Goal: Task Accomplishment & Management: Use online tool/utility

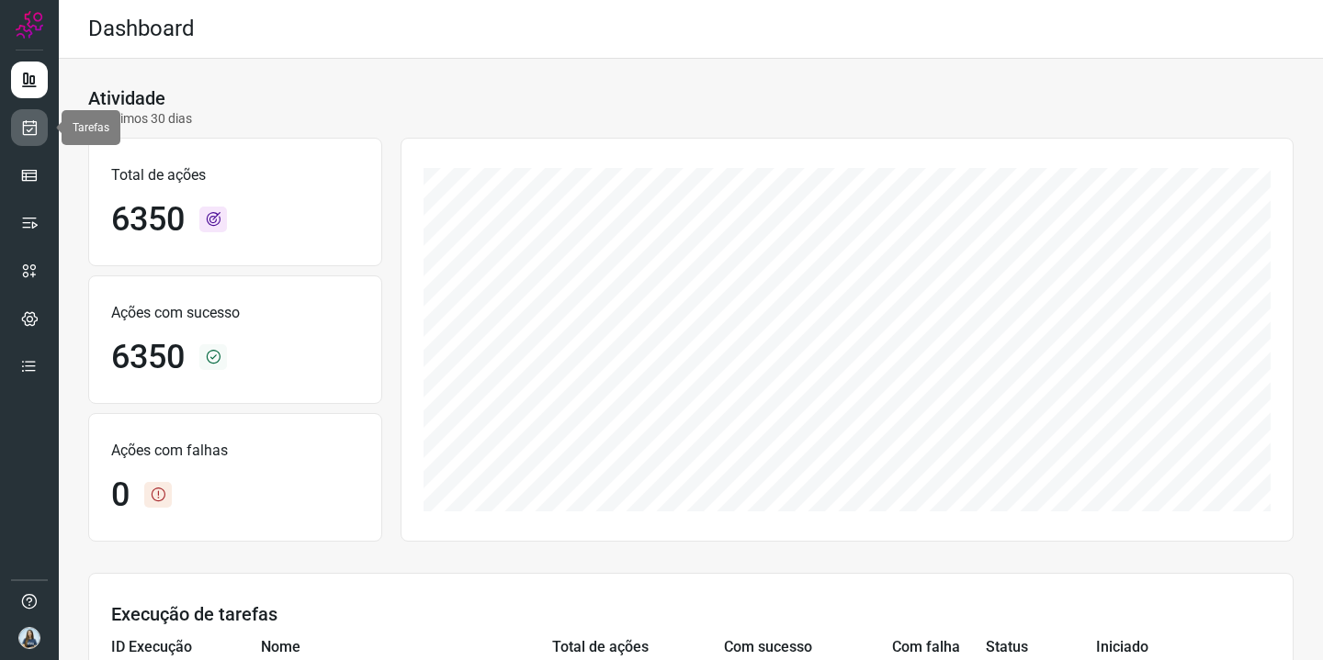
click at [40, 126] on link at bounding box center [29, 127] width 37 height 37
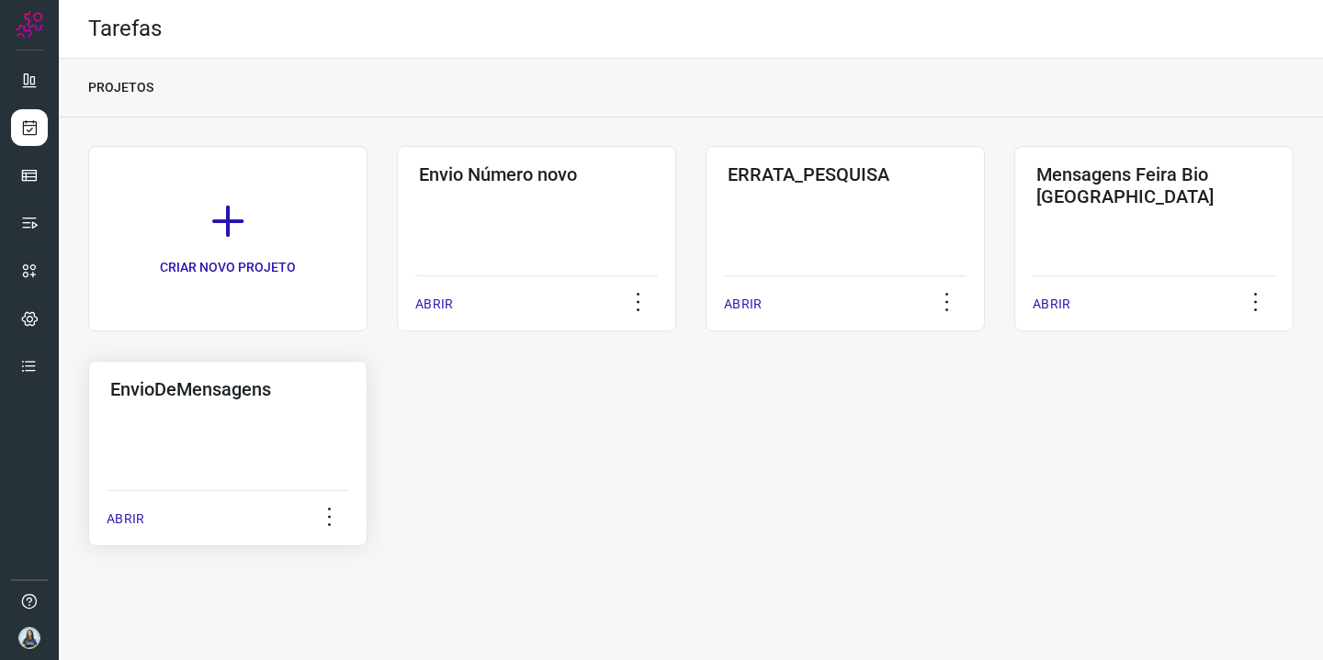
click at [259, 449] on div "EnvioDeMensagens ABRIR" at bounding box center [227, 454] width 279 height 186
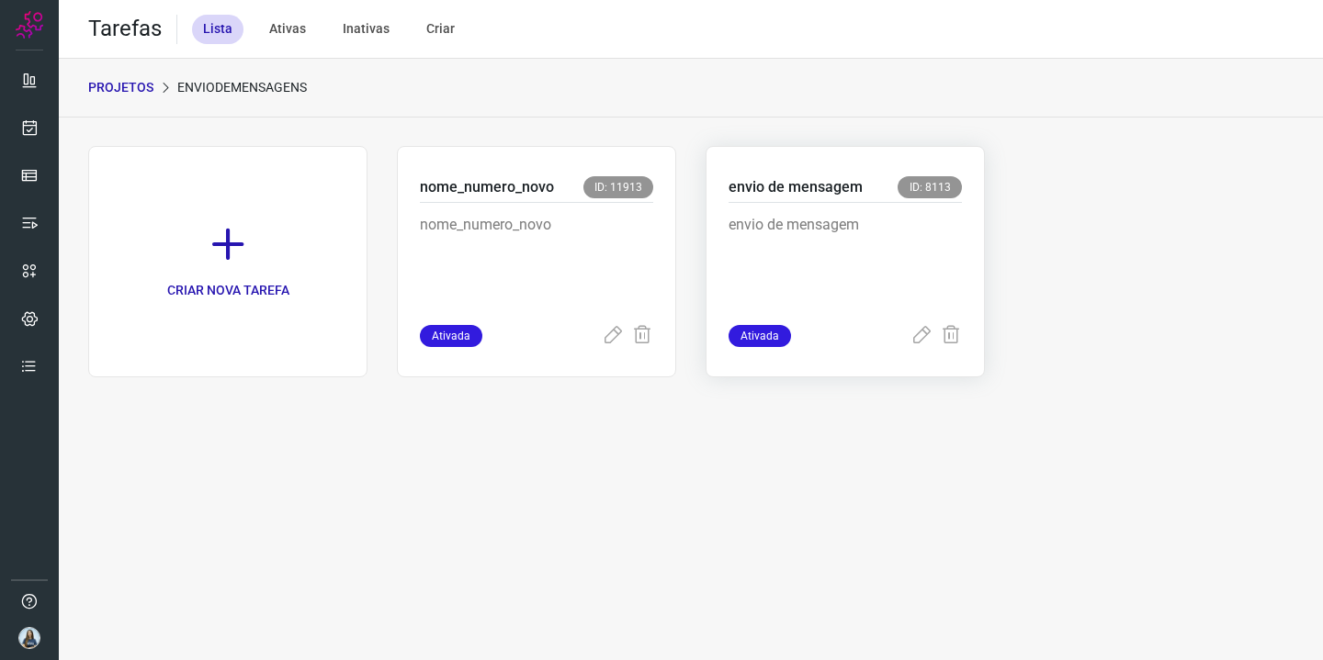
click at [918, 221] on p "envio de mensagem" at bounding box center [844, 260] width 233 height 92
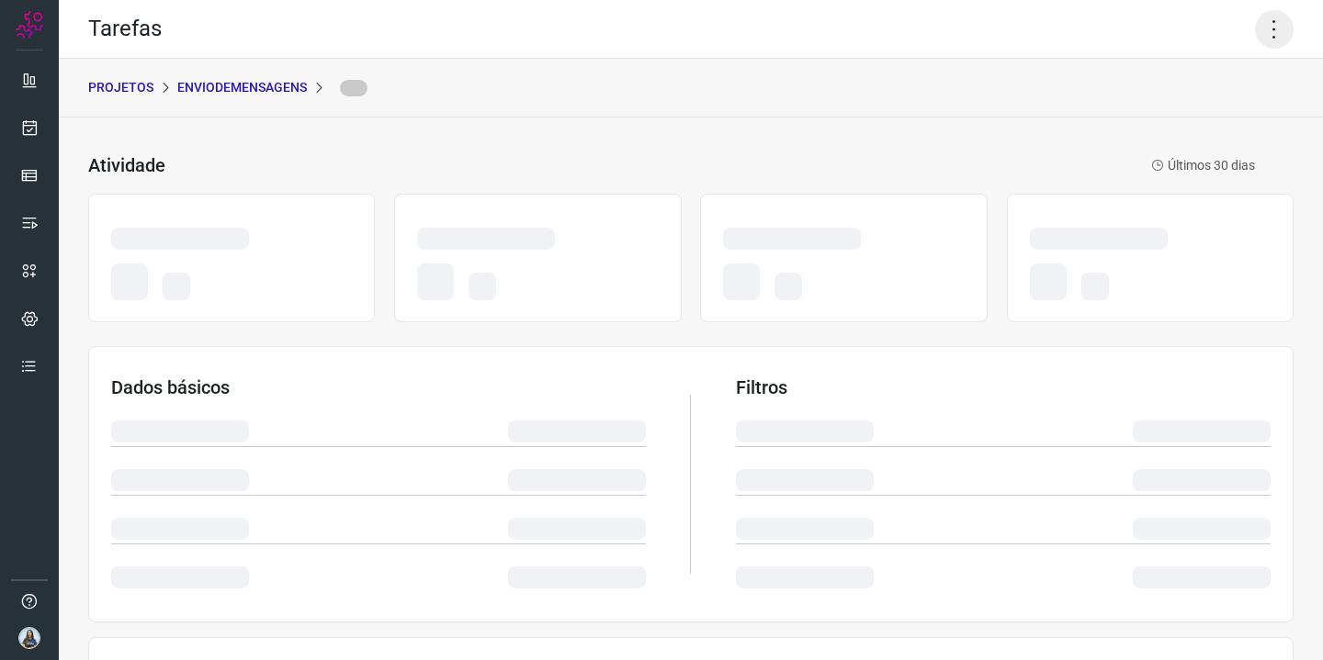
click at [1274, 22] on icon at bounding box center [1274, 29] width 39 height 39
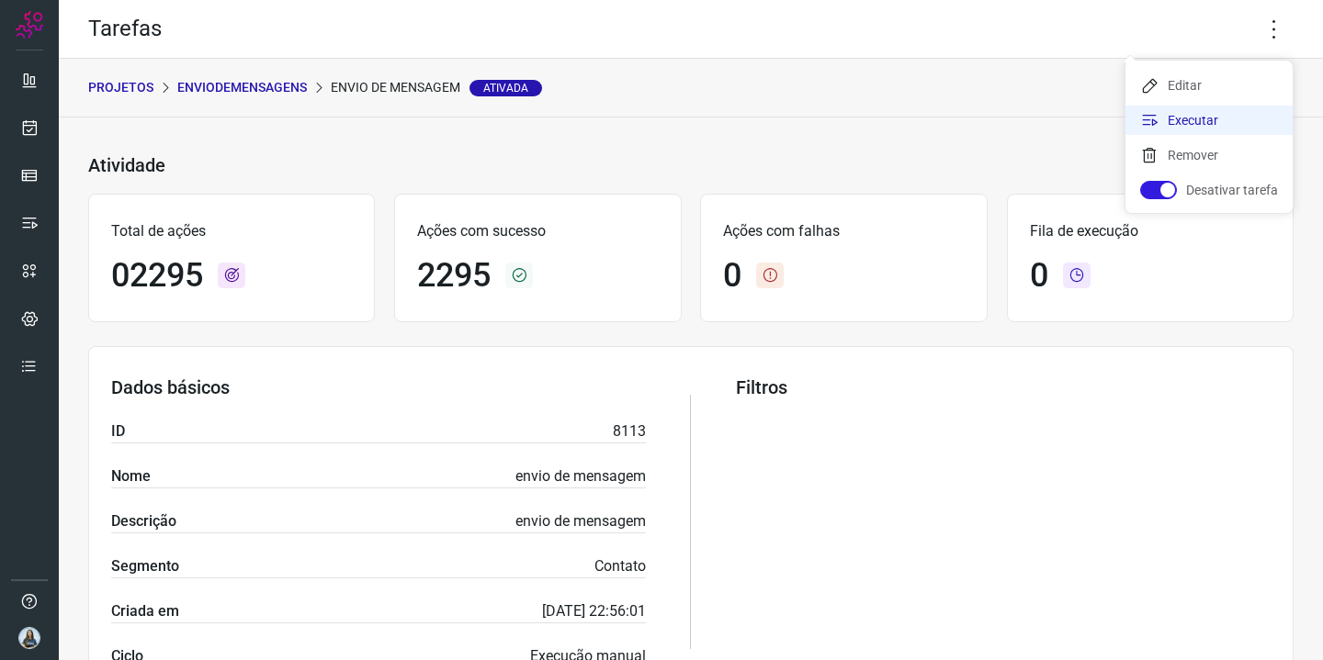
click at [1207, 120] on li "Executar" at bounding box center [1208, 120] width 167 height 29
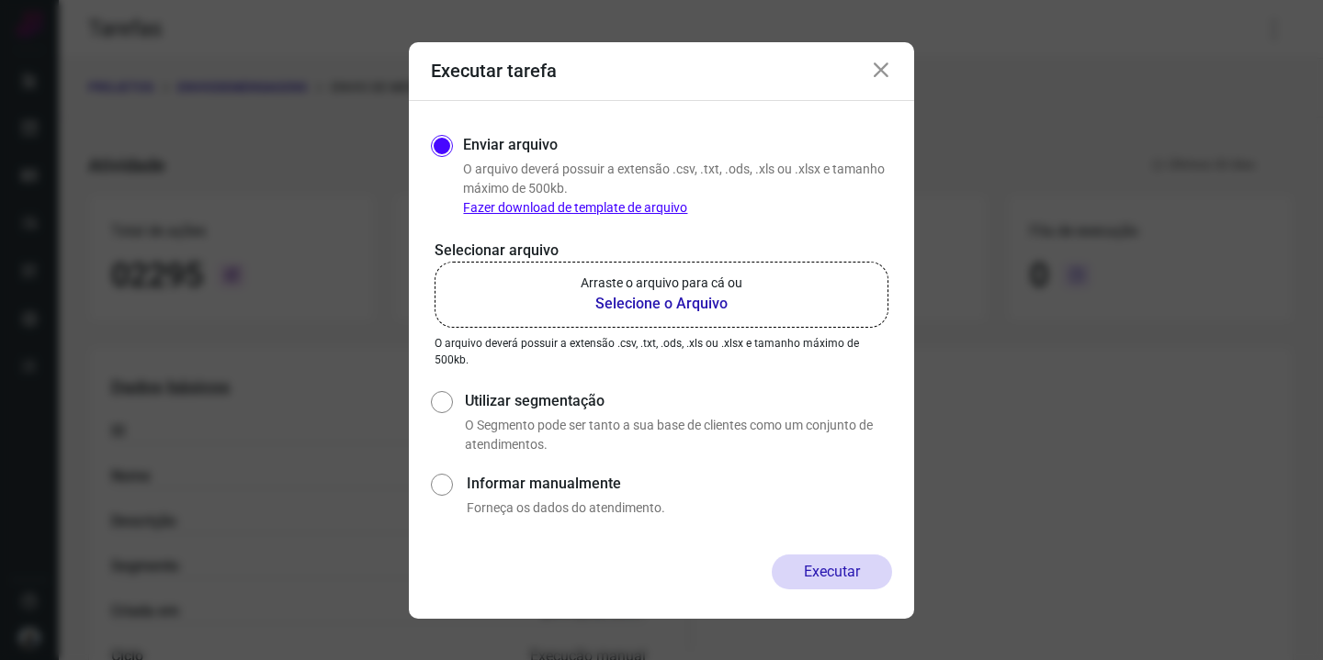
click at [609, 307] on b "Selecione o Arquivo" at bounding box center [661, 304] width 162 height 22
click at [0, 0] on input "Arraste o arquivo para cá ou Selecione o Arquivo" at bounding box center [0, 0] width 0 height 0
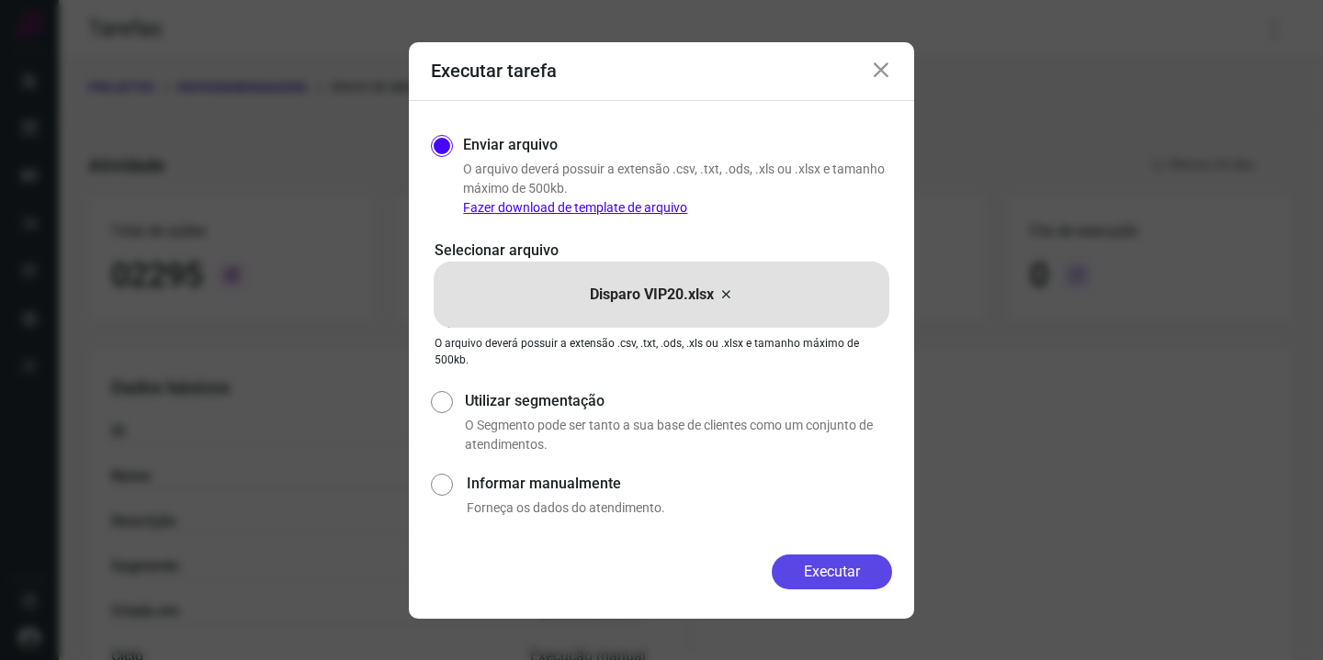
click at [826, 563] on button "Executar" at bounding box center [832, 572] width 120 height 35
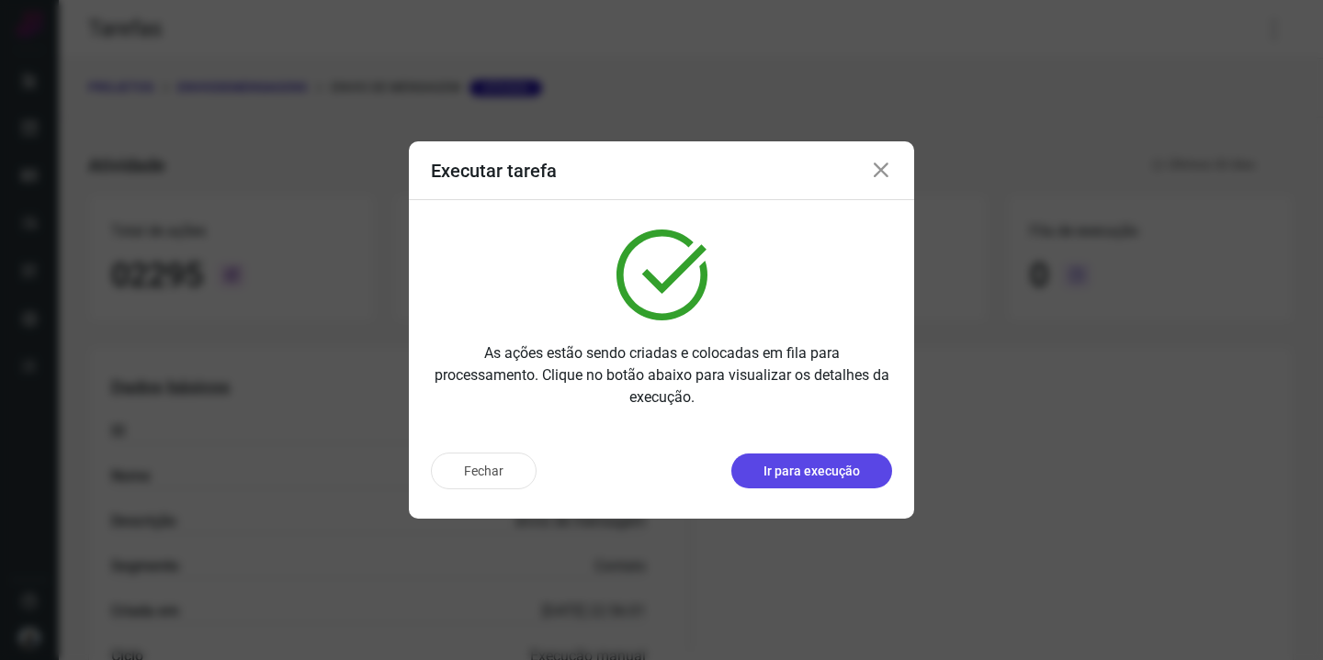
click at [790, 472] on p "Ir para execução" at bounding box center [811, 471] width 96 height 19
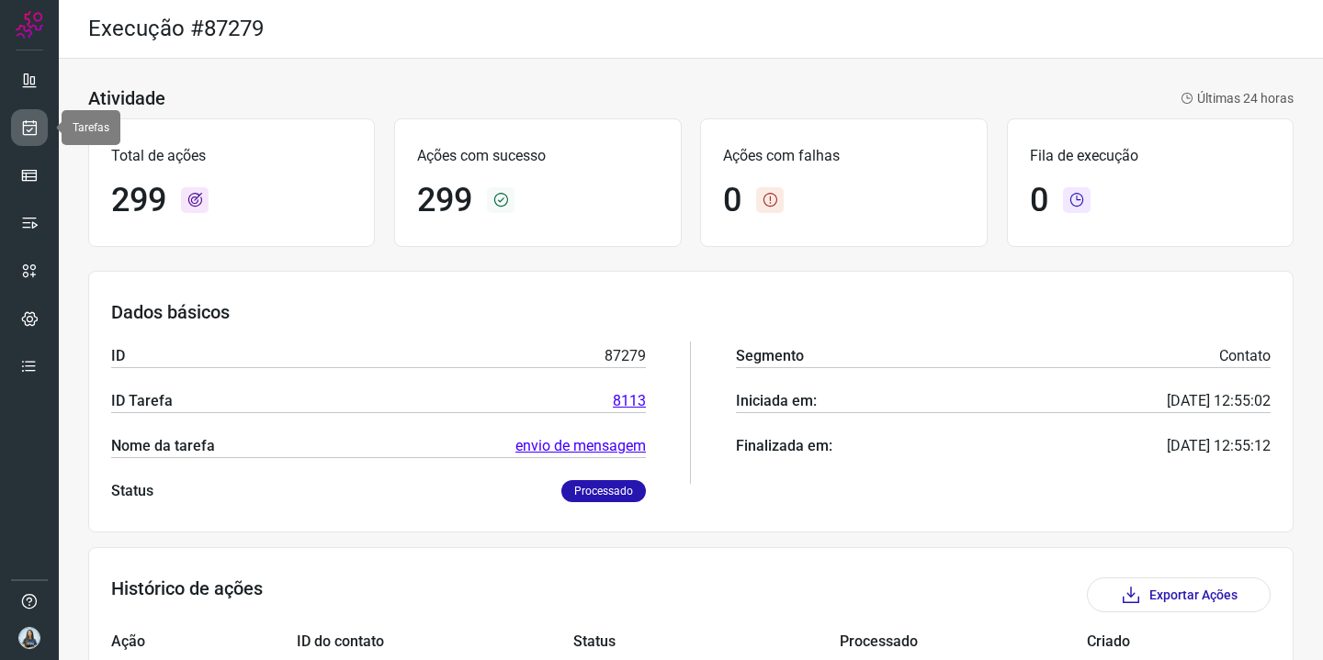
click at [27, 130] on icon at bounding box center [29, 127] width 19 height 18
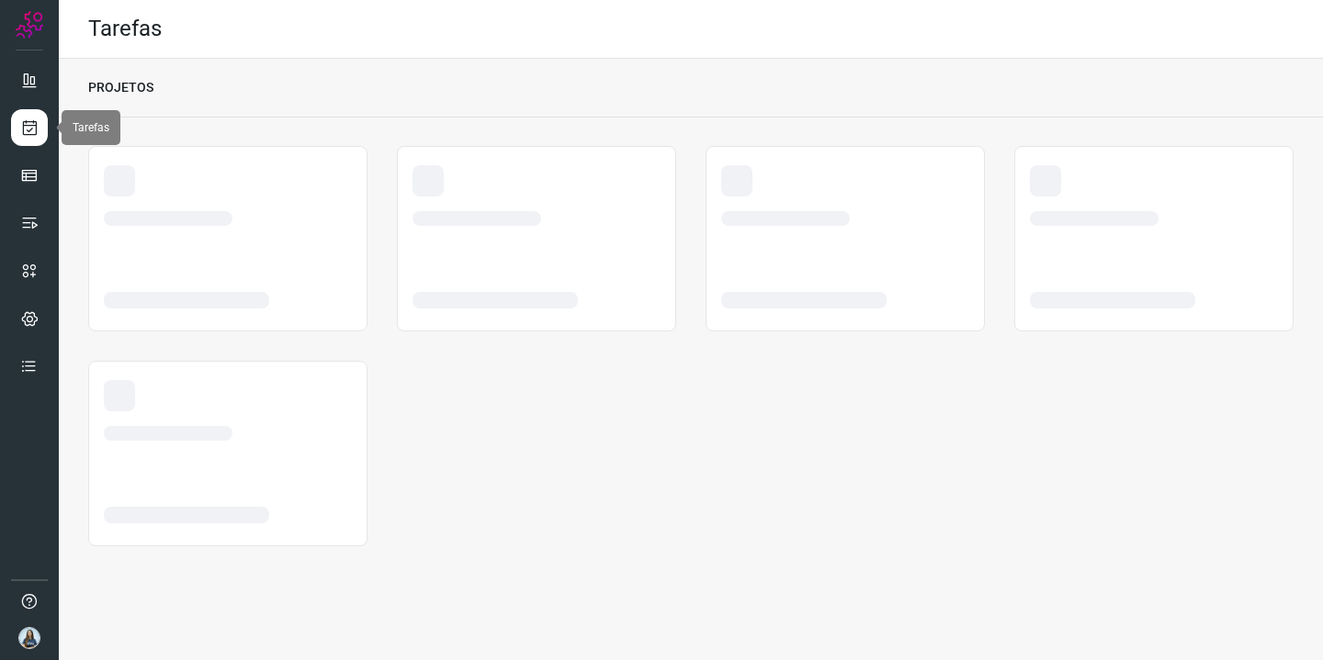
click at [27, 130] on icon at bounding box center [29, 127] width 19 height 18
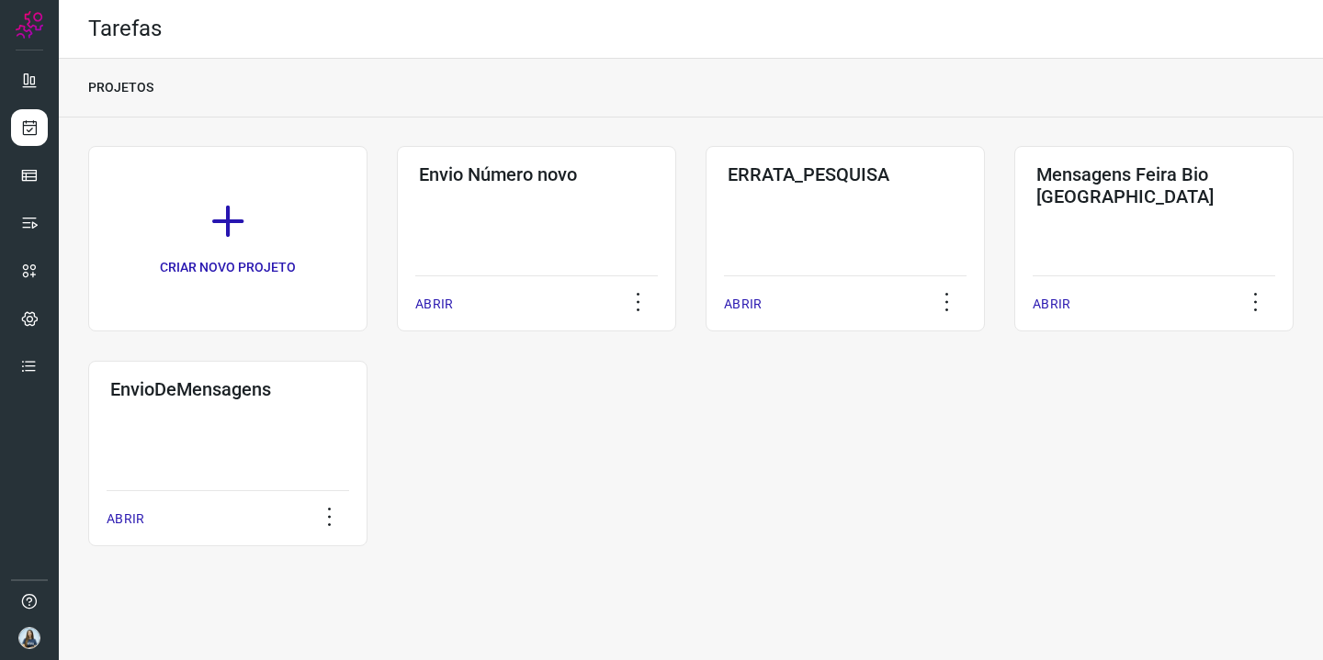
click at [253, 456] on div "EnvioDeMensagens ABRIR" at bounding box center [227, 454] width 279 height 186
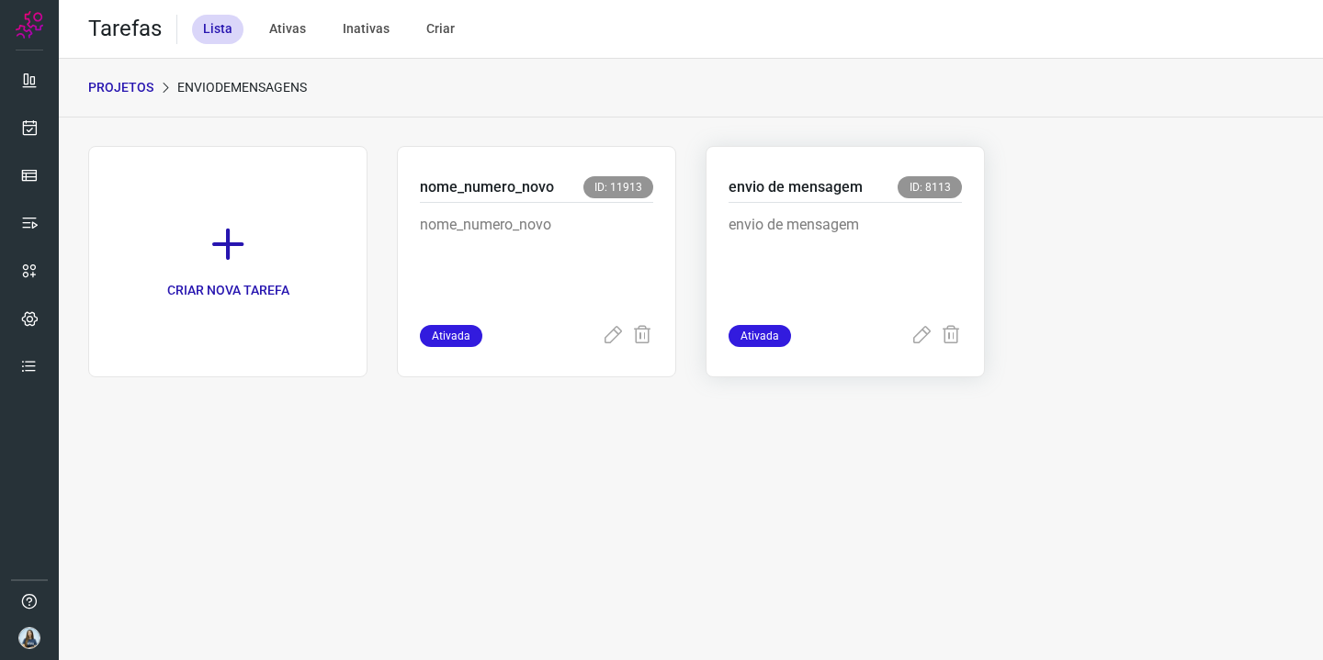
click at [838, 226] on p "envio de mensagem" at bounding box center [844, 260] width 233 height 92
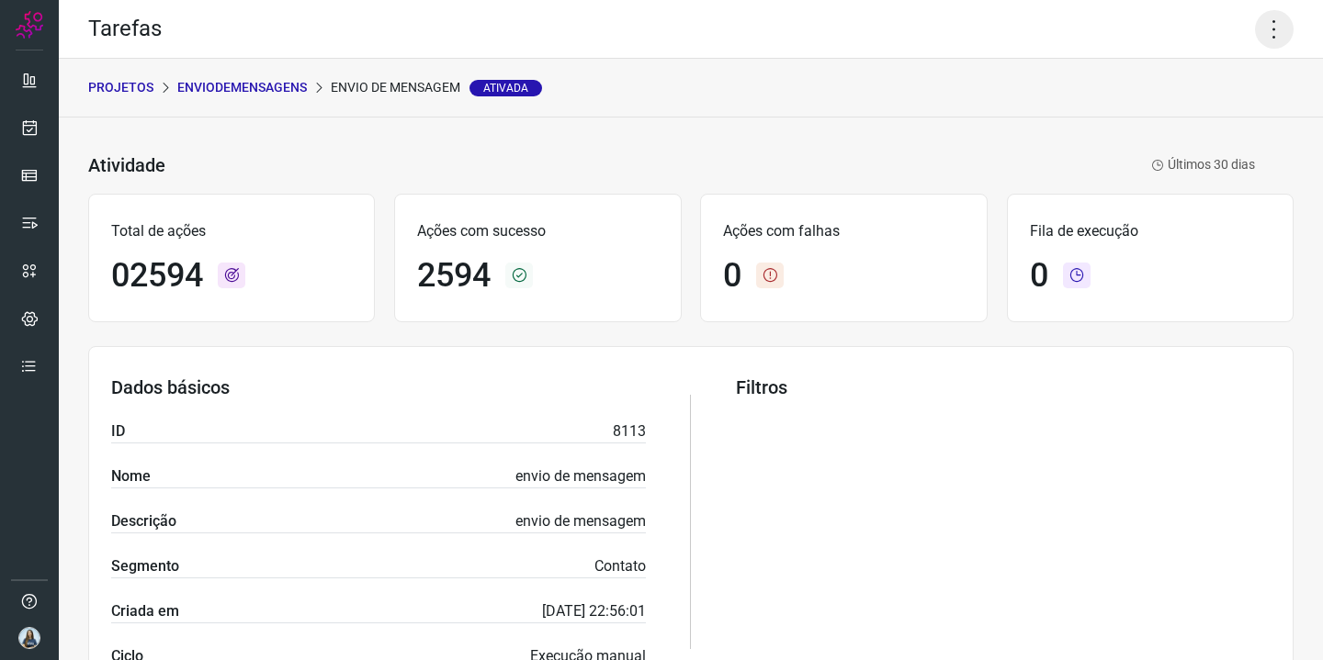
click at [1283, 29] on icon at bounding box center [1274, 29] width 39 height 39
click at [1192, 110] on li "Executar" at bounding box center [1208, 120] width 167 height 29
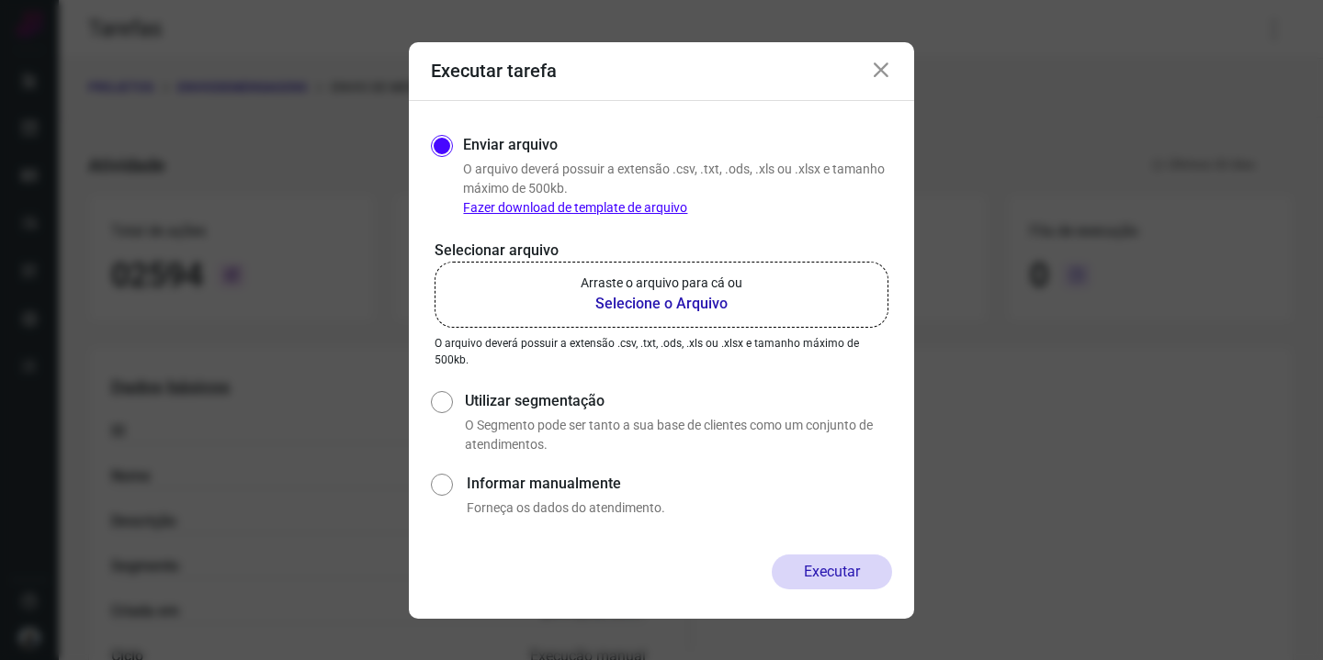
click at [603, 293] on b "Selecione o Arquivo" at bounding box center [661, 304] width 162 height 22
click at [0, 0] on input "Arraste o arquivo para cá ou Selecione o Arquivo" at bounding box center [0, 0] width 0 height 0
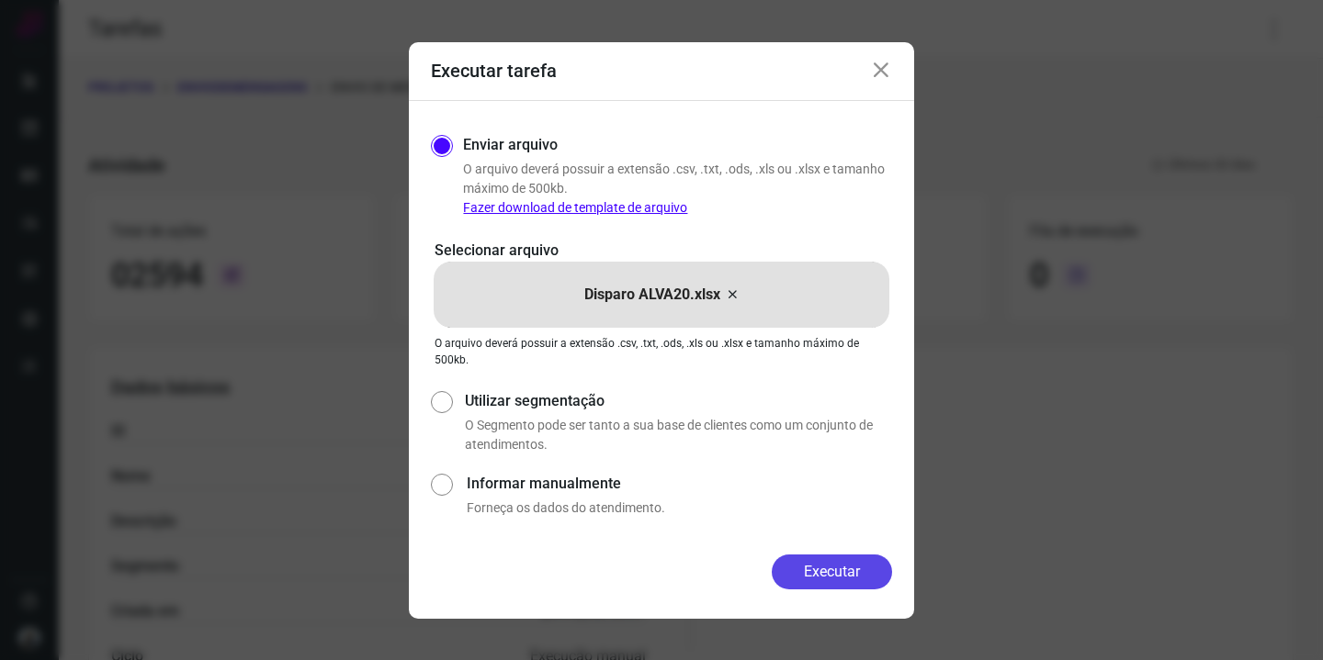
click at [808, 575] on button "Executar" at bounding box center [832, 572] width 120 height 35
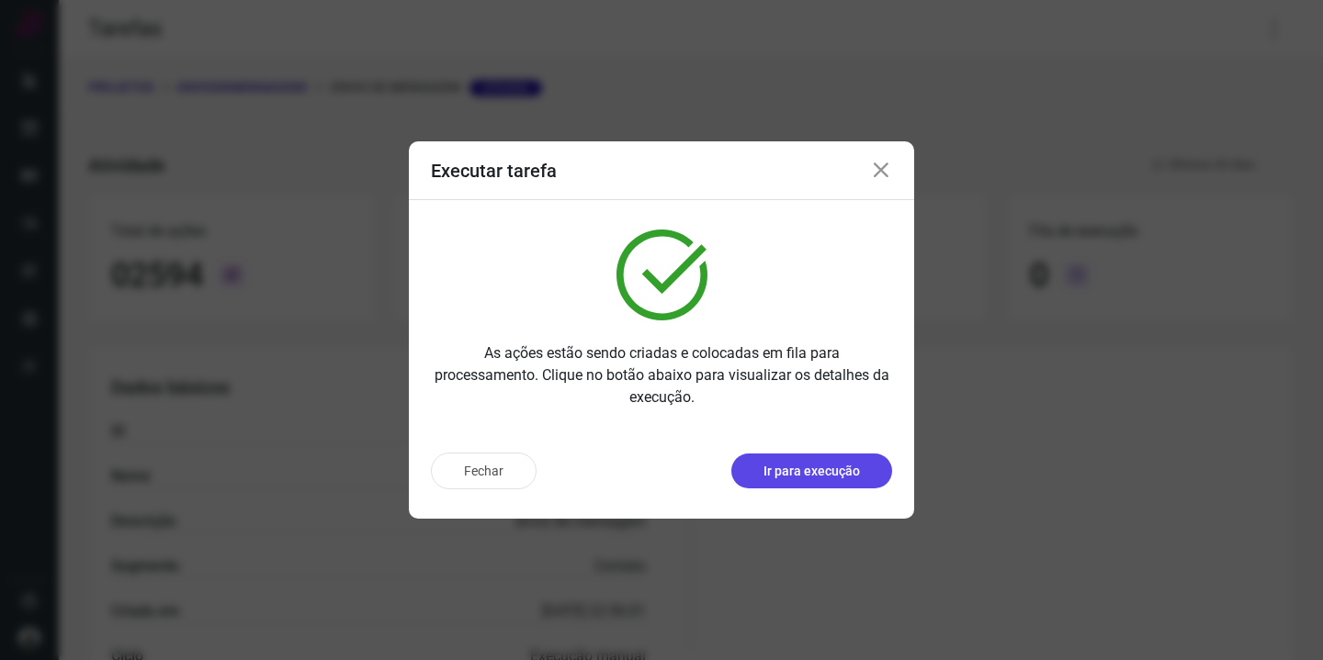
click at [826, 466] on p "Ir para execução" at bounding box center [811, 471] width 96 height 19
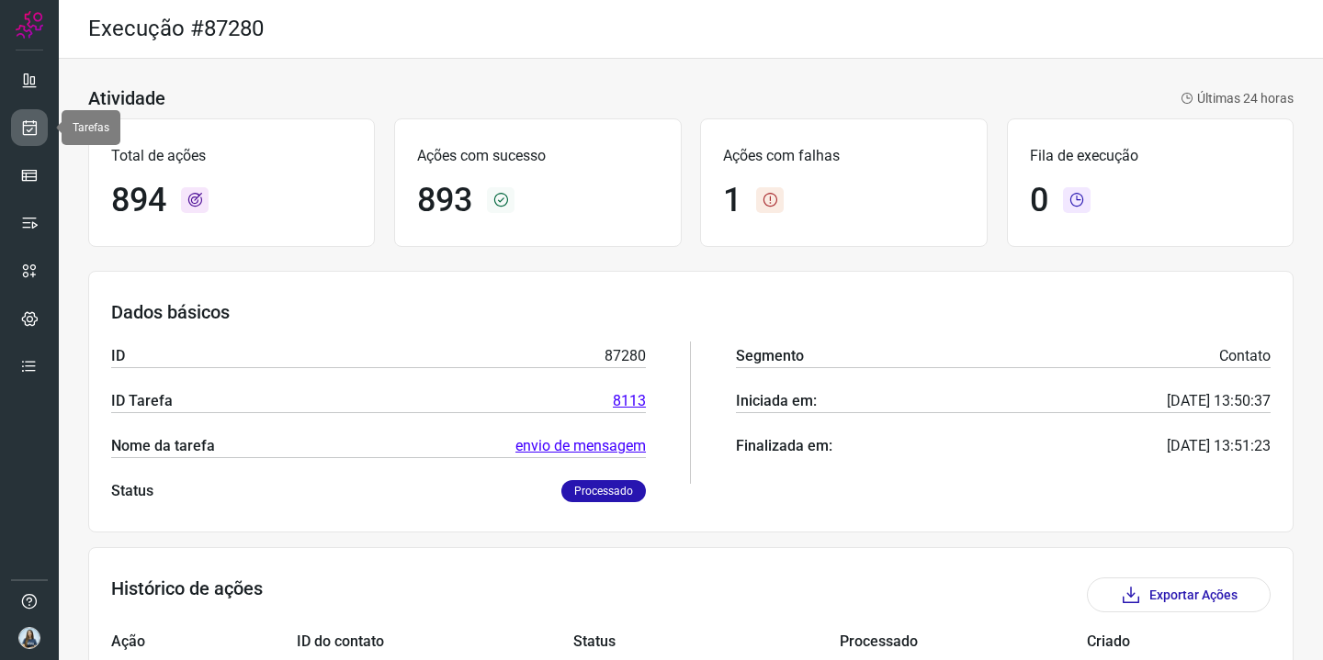
click at [39, 125] on link at bounding box center [29, 127] width 37 height 37
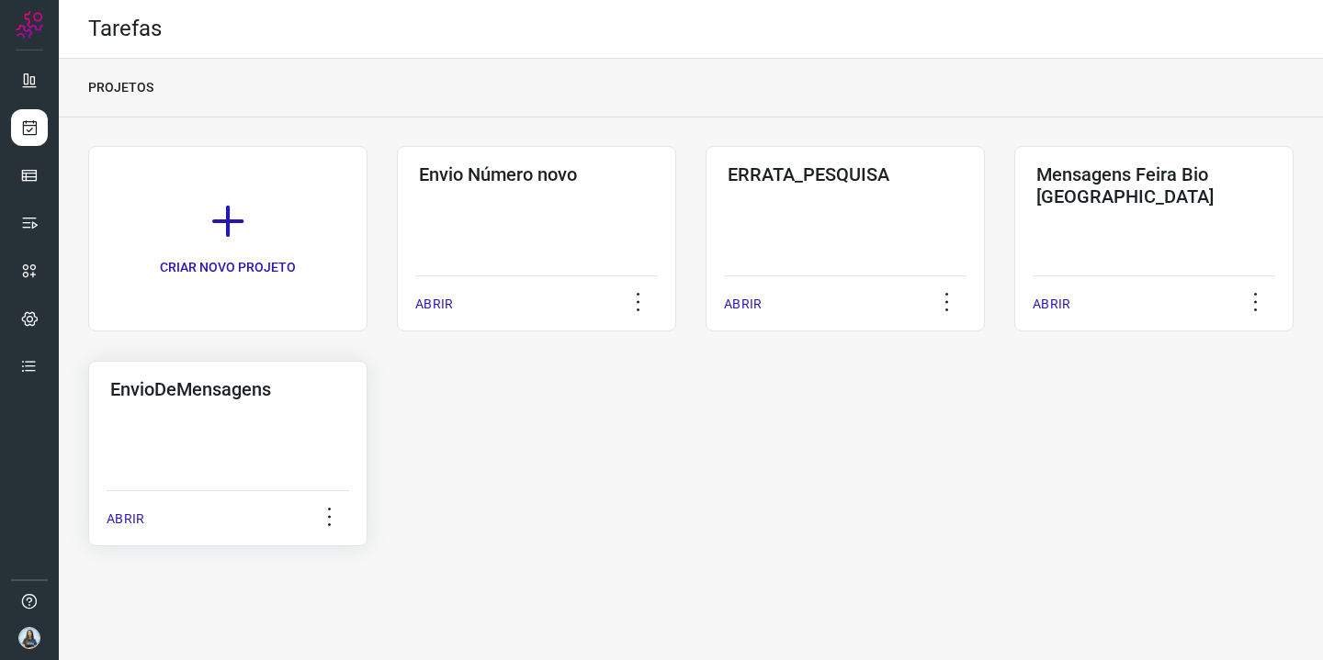
click at [299, 403] on div "EnvioDeMensagens ABRIR" at bounding box center [227, 454] width 279 height 186
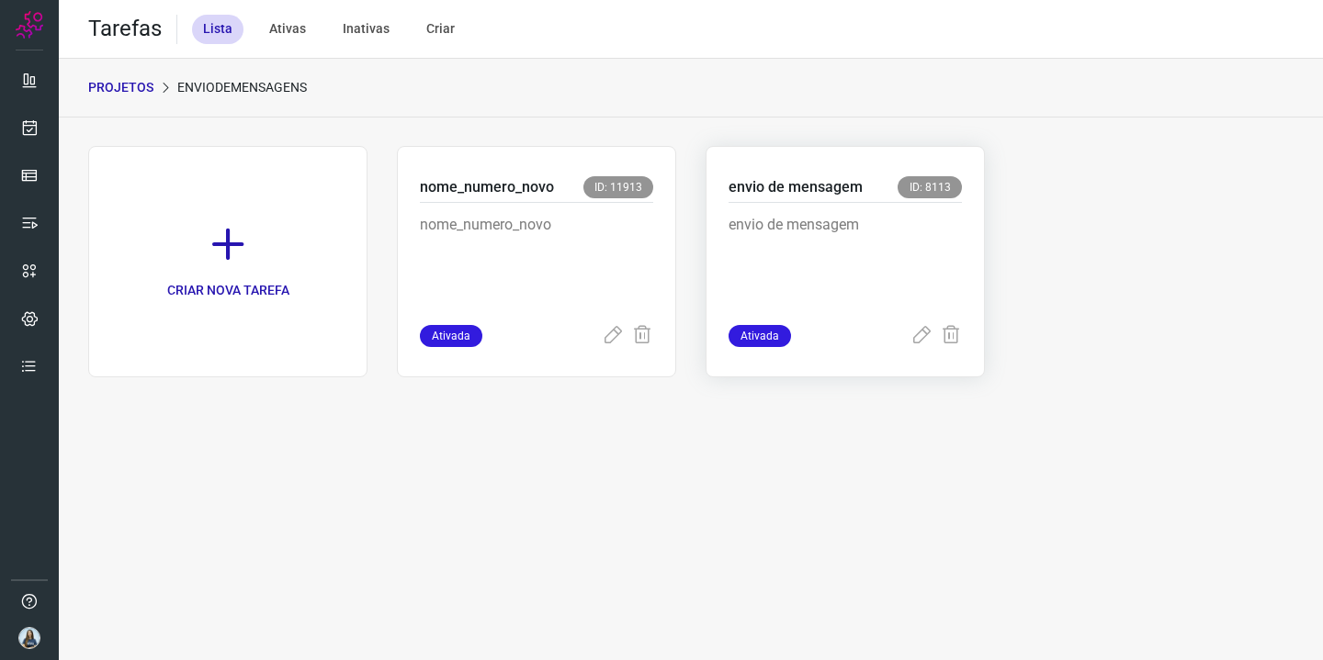
click at [822, 210] on div "envio de mensagem" at bounding box center [844, 264] width 233 height 122
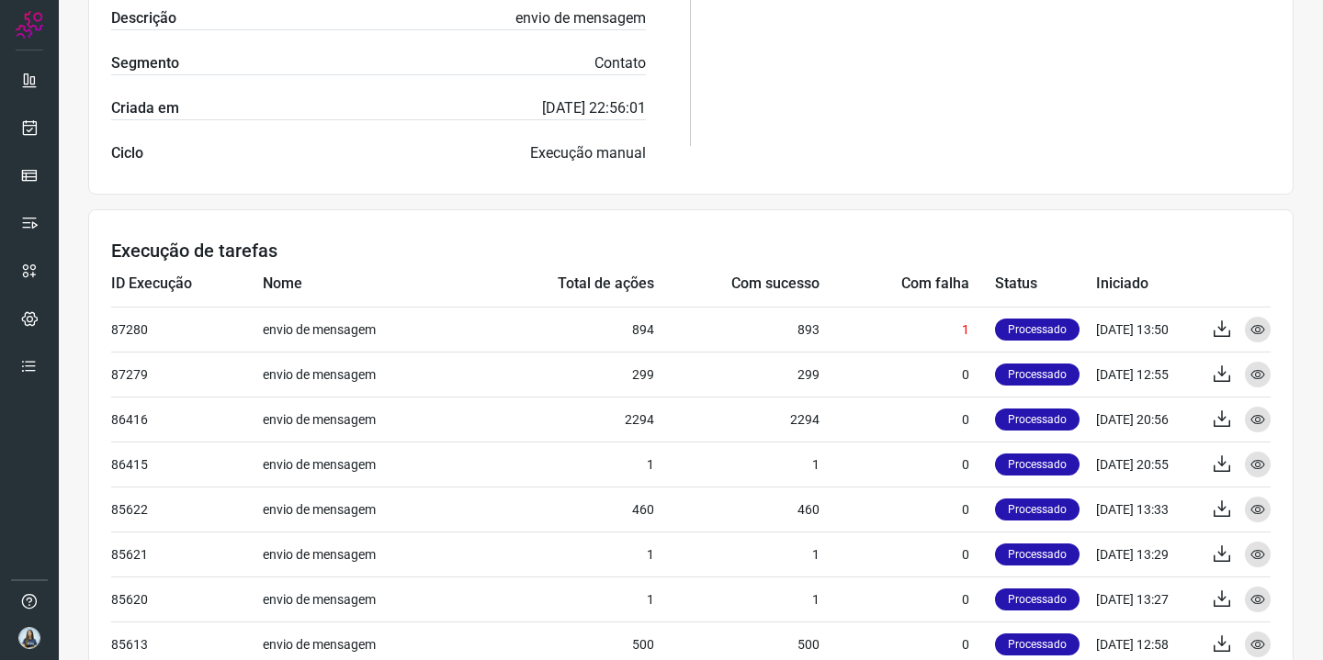
scroll to position [501, 0]
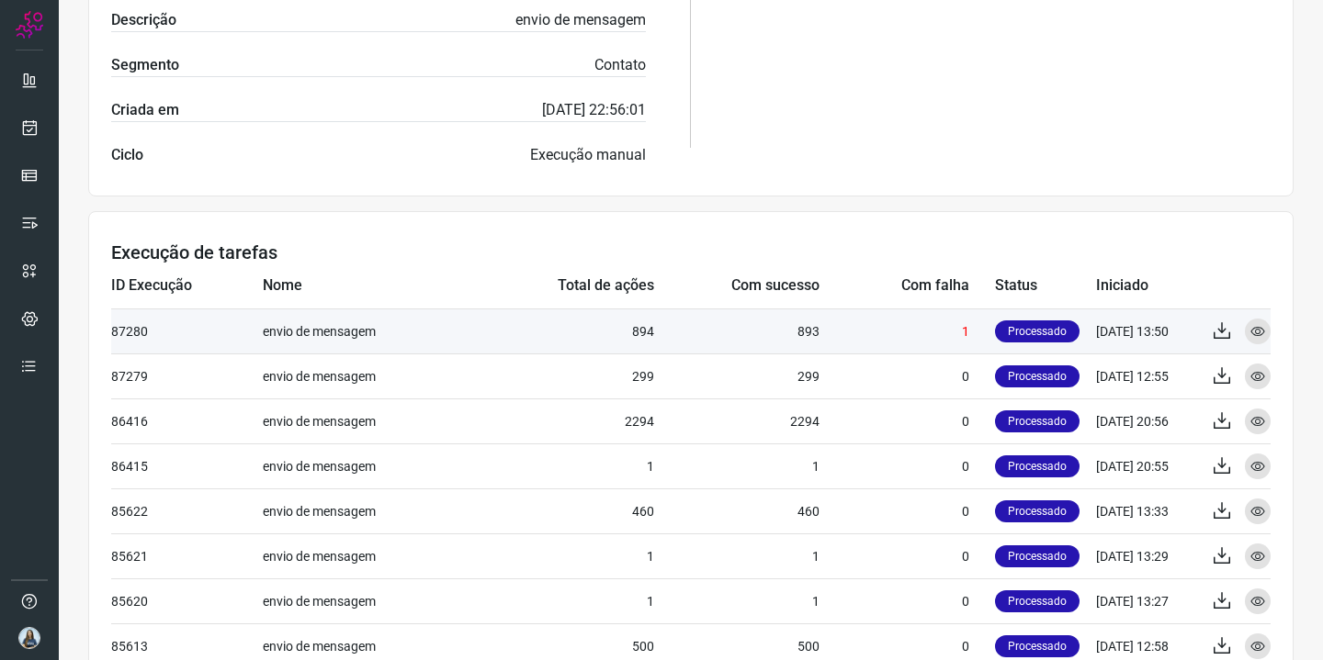
click at [806, 337] on td "893" at bounding box center [736, 331] width 165 height 45
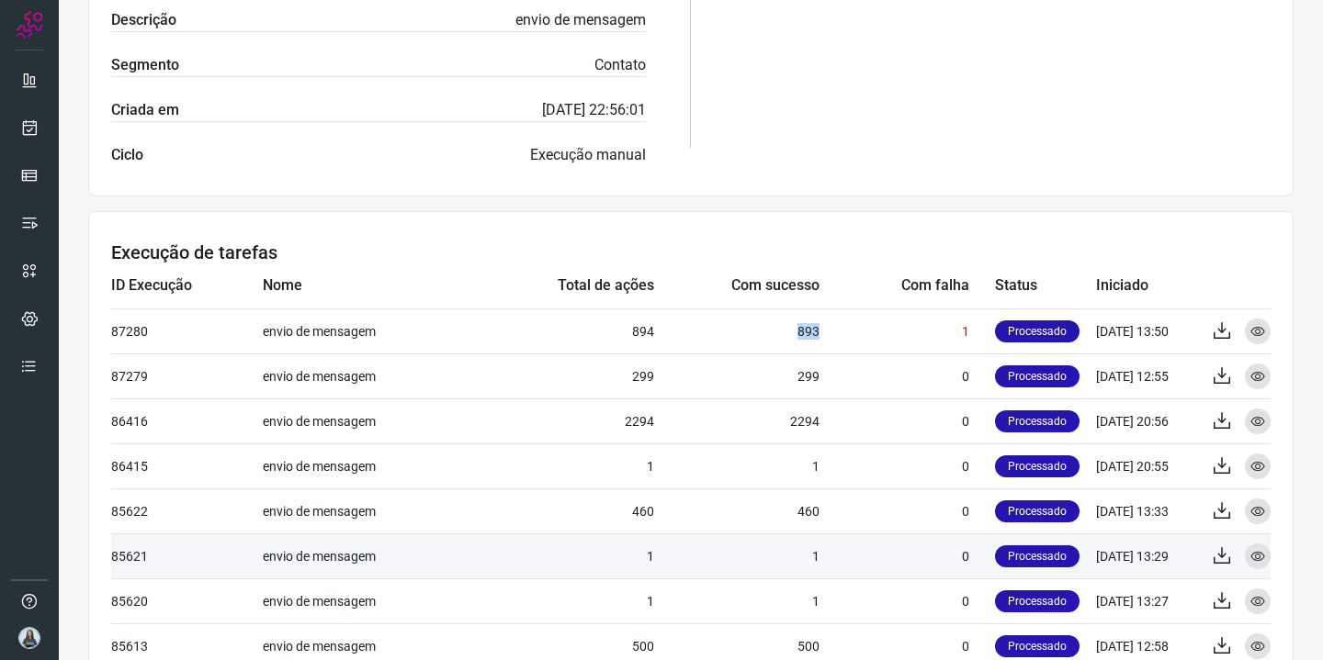
copy td "893"
